Goal: Task Accomplishment & Management: Manage account settings

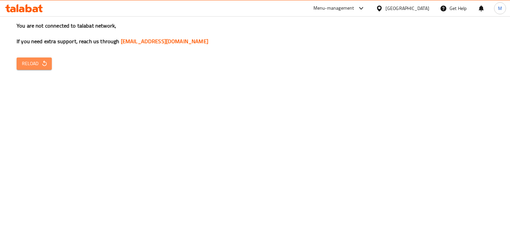
click at [41, 58] on button "Reload" at bounding box center [34, 63] width 35 height 12
click at [33, 63] on span "Reload" at bounding box center [34, 63] width 25 height 8
click at [41, 61] on icon "button" at bounding box center [44, 63] width 7 height 7
click at [40, 64] on span "Reload" at bounding box center [34, 63] width 25 height 8
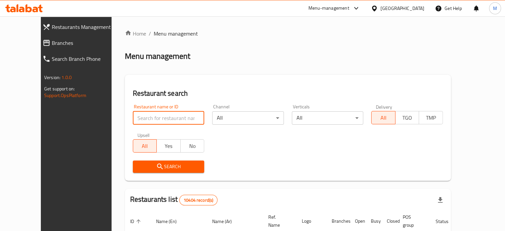
click at [155, 114] on input "search" at bounding box center [169, 117] width 72 height 13
paste input "779368"
type input "779368"
click button "Search" at bounding box center [169, 166] width 72 height 12
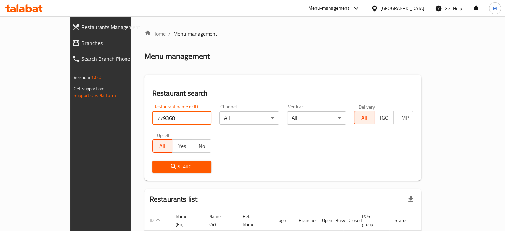
click at [81, 25] on span "Restaurants Management" at bounding box center [115, 27] width 68 height 8
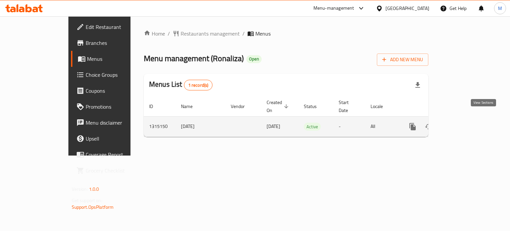
click at [463, 123] on icon "enhanced table" at bounding box center [460, 126] width 6 height 6
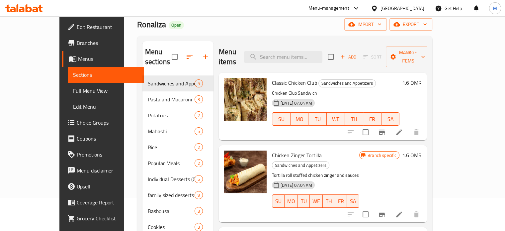
scroll to position [33, 0]
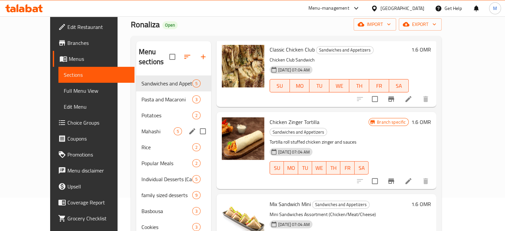
click at [141, 123] on div "Mahashi 5" at bounding box center [173, 131] width 75 height 16
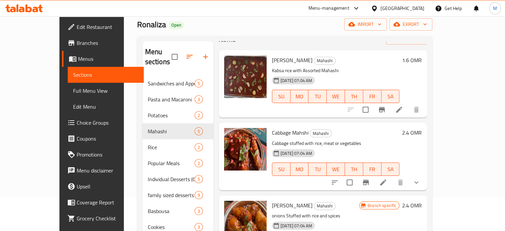
scroll to position [33, 0]
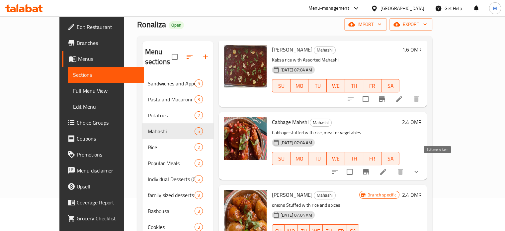
click at [386, 169] on icon at bounding box center [383, 172] width 6 height 6
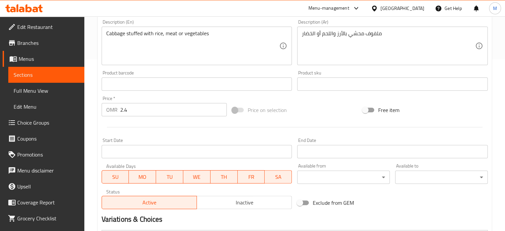
scroll to position [243, 0]
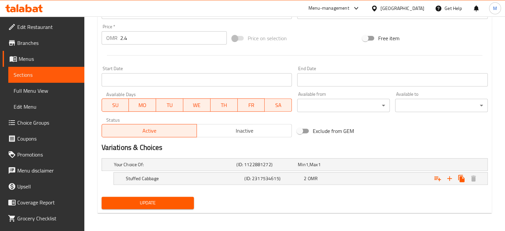
click at [238, 126] on span "Inactive" at bounding box center [245, 131] width 90 height 10
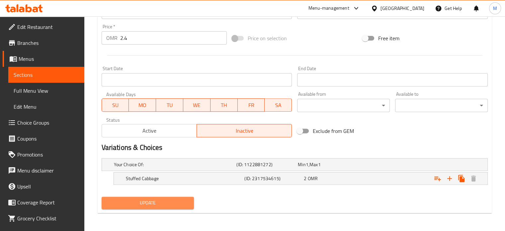
click at [165, 202] on span "Update" at bounding box center [148, 203] width 82 height 8
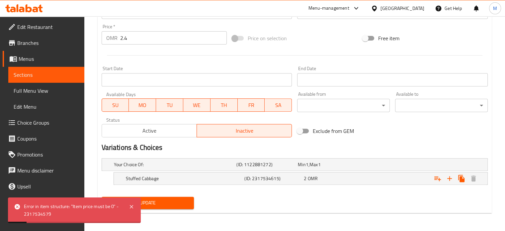
click at [52, 71] on span "Sections" at bounding box center [46, 75] width 65 height 8
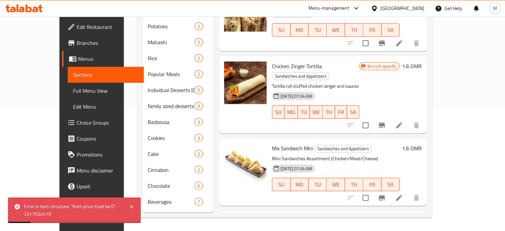
scroll to position [93, 0]
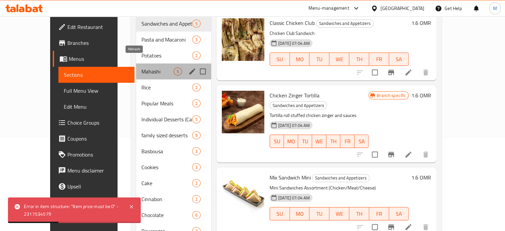
click at [141, 67] on span "Mahashi" at bounding box center [157, 71] width 32 height 8
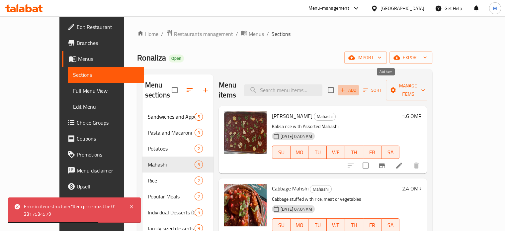
click at [357, 86] on span "Add" at bounding box center [348, 90] width 18 height 8
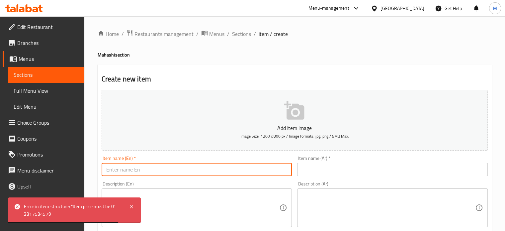
click at [191, 168] on input "text" at bounding box center [197, 169] width 191 height 13
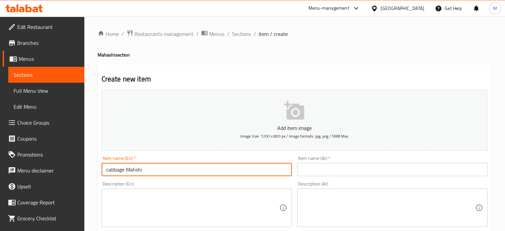
type input "cabbage Mahshi"
click at [373, 169] on input "text" at bounding box center [392, 169] width 191 height 13
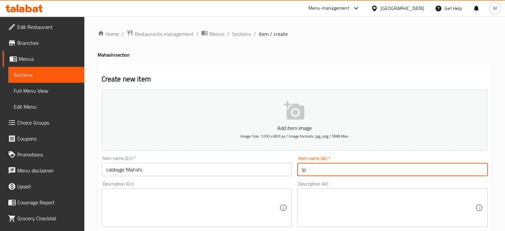
type input "l"
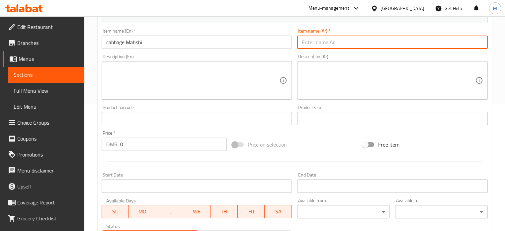
scroll to position [133, 0]
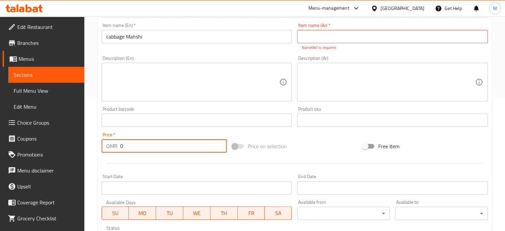
click at [150, 139] on input "0" at bounding box center [173, 145] width 107 height 13
type input "2.4"
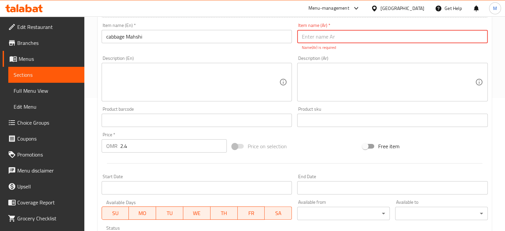
click at [312, 38] on input "text" at bounding box center [392, 36] width 191 height 13
type input "محشي ملفوف"
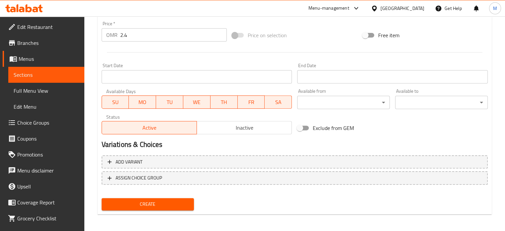
scroll to position [238, 0]
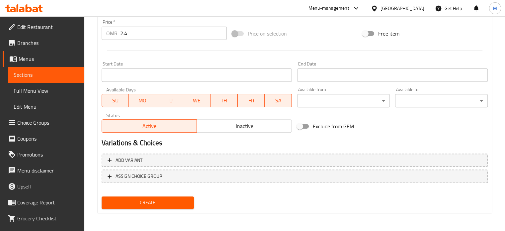
click at [177, 202] on span "Create" at bounding box center [148, 202] width 82 height 8
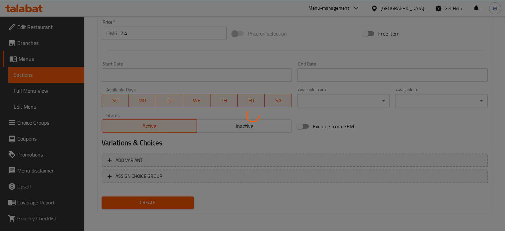
type input "0"
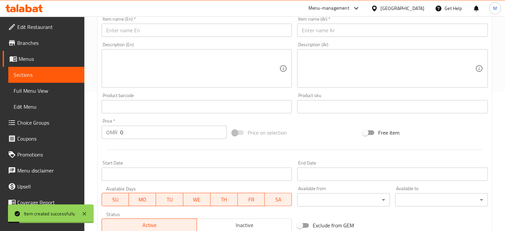
scroll to position [138, 0]
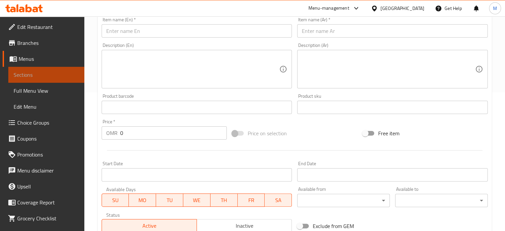
click at [50, 76] on span "Sections" at bounding box center [46, 75] width 65 height 8
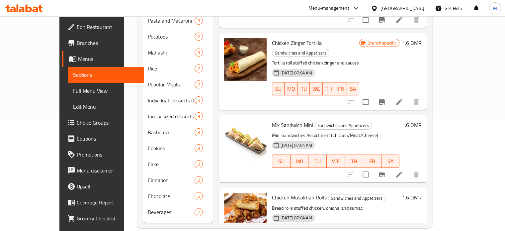
scroll to position [66, 0]
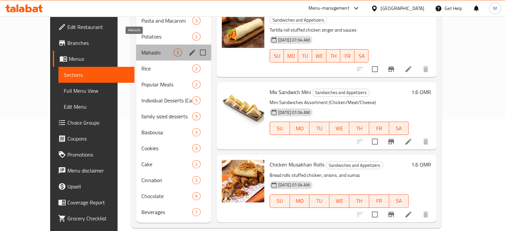
click at [141, 48] on span "Mahashi" at bounding box center [157, 52] width 32 height 8
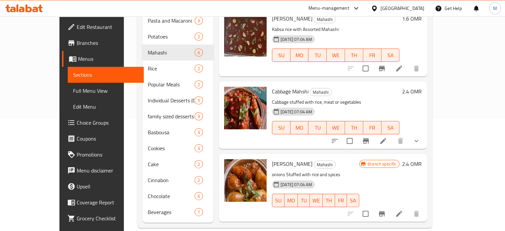
scroll to position [33, 0]
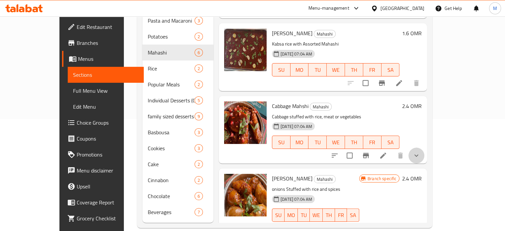
click at [424, 147] on button "show more" at bounding box center [416, 155] width 16 height 16
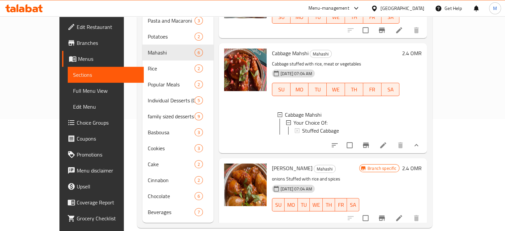
scroll to position [100, 0]
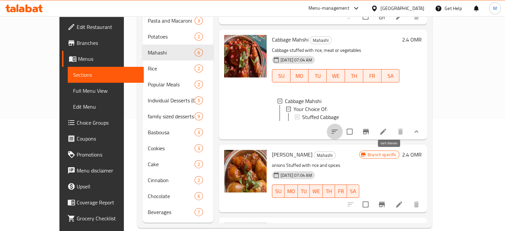
click at [339, 129] on icon "sort-choices" at bounding box center [335, 131] width 8 height 8
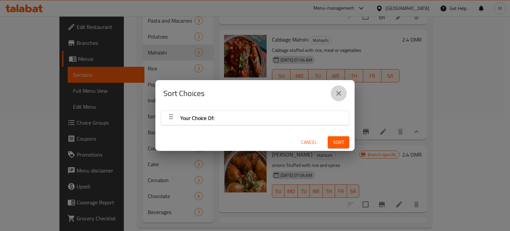
click at [338, 95] on icon "close" at bounding box center [339, 93] width 8 height 8
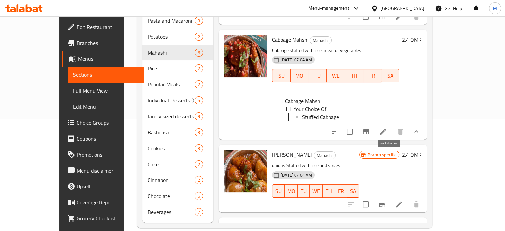
click at [339, 128] on icon "sort-choices" at bounding box center [335, 131] width 8 height 8
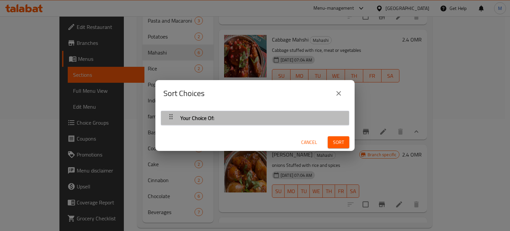
click at [304, 117] on div "Your Choice Of:" at bounding box center [254, 118] width 181 height 16
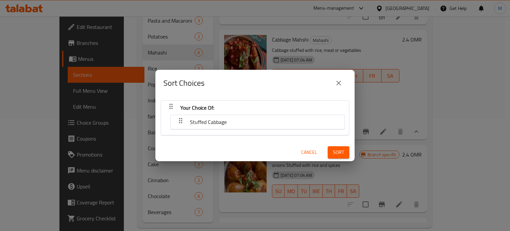
click at [304, 120] on div "Stuffed Cabbage" at bounding box center [257, 122] width 167 height 16
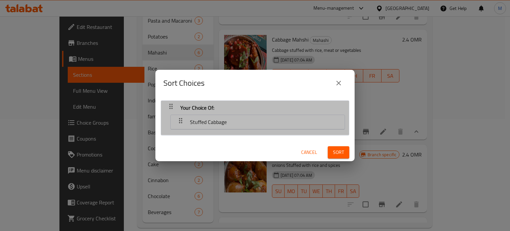
drag, startPoint x: 301, startPoint y: 129, endPoint x: 291, endPoint y: 131, distance: 10.6
click at [291, 131] on div "Stuffed Cabbage" at bounding box center [255, 123] width 180 height 20
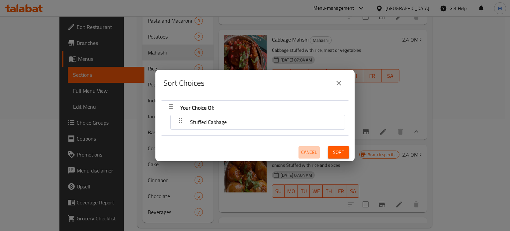
click at [301, 151] on span "Cancel" at bounding box center [309, 152] width 16 height 8
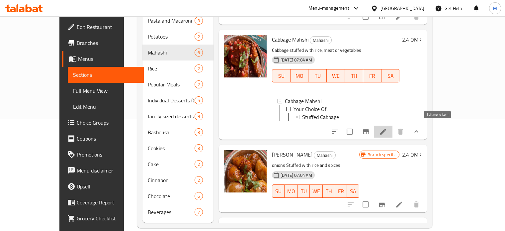
click at [387, 129] on icon at bounding box center [383, 131] width 8 height 8
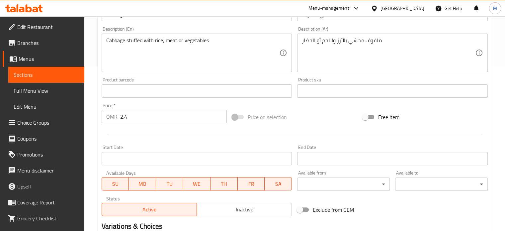
scroll to position [243, 0]
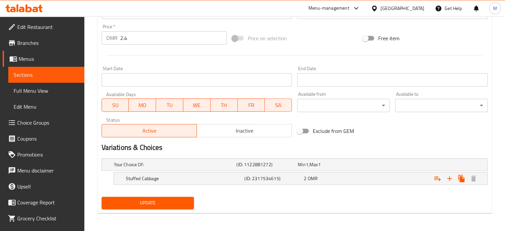
click at [239, 127] on span "Inactive" at bounding box center [245, 131] width 90 height 10
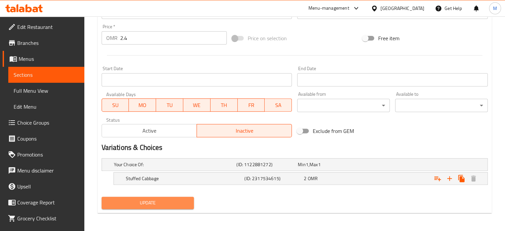
click at [176, 203] on span "Update" at bounding box center [148, 203] width 82 height 8
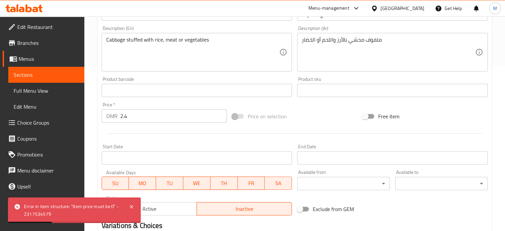
scroll to position [143, 0]
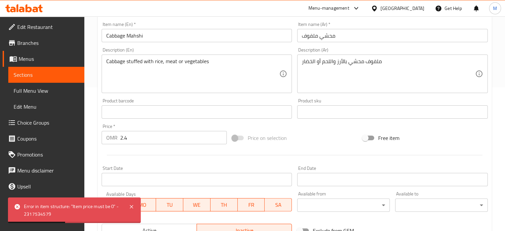
click at [137, 142] on input "2.4" at bounding box center [173, 137] width 107 height 13
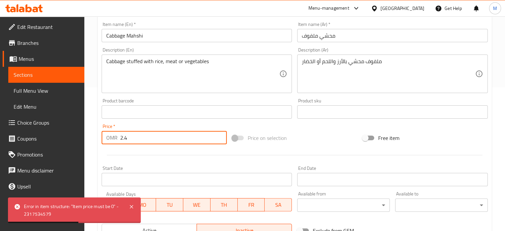
type input "2"
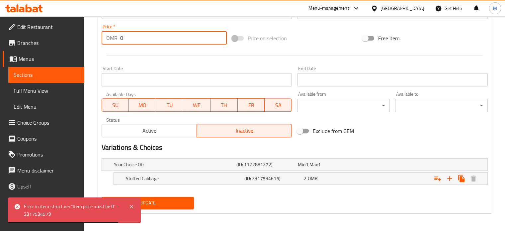
scroll to position [243, 0]
type input "0"
click at [188, 205] on span "Update" at bounding box center [148, 203] width 82 height 8
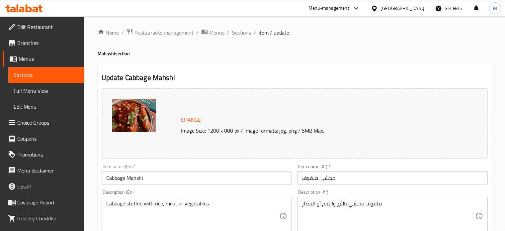
scroll to position [0, 0]
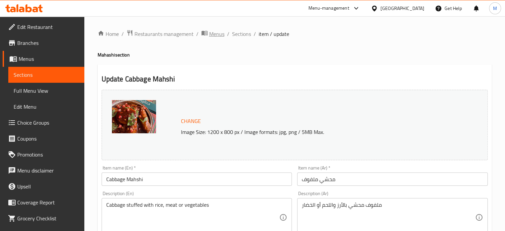
click at [212, 34] on span "Menus" at bounding box center [216, 34] width 15 height 8
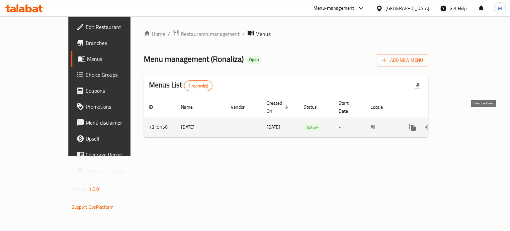
click at [463, 124] on icon "enhanced table" at bounding box center [460, 127] width 6 height 6
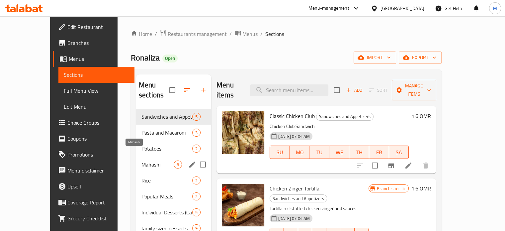
click at [141, 160] on span "Mahashi" at bounding box center [157, 164] width 32 height 8
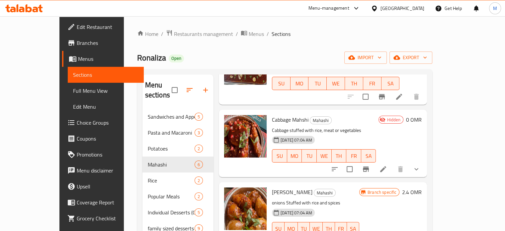
scroll to position [133, 0]
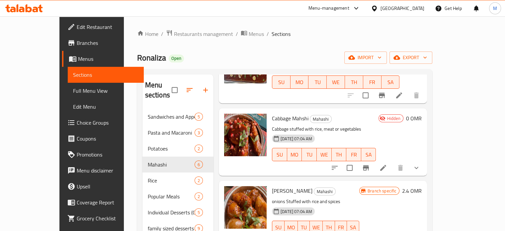
click at [62, 117] on link "Choice Groups" at bounding box center [103, 123] width 82 height 16
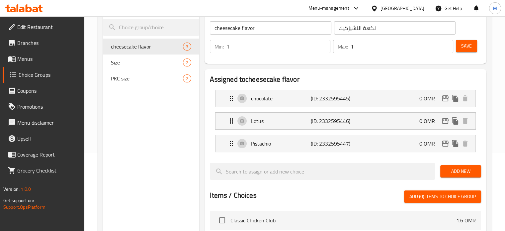
scroll to position [34, 0]
